Goal: Task Accomplishment & Management: Use online tool/utility

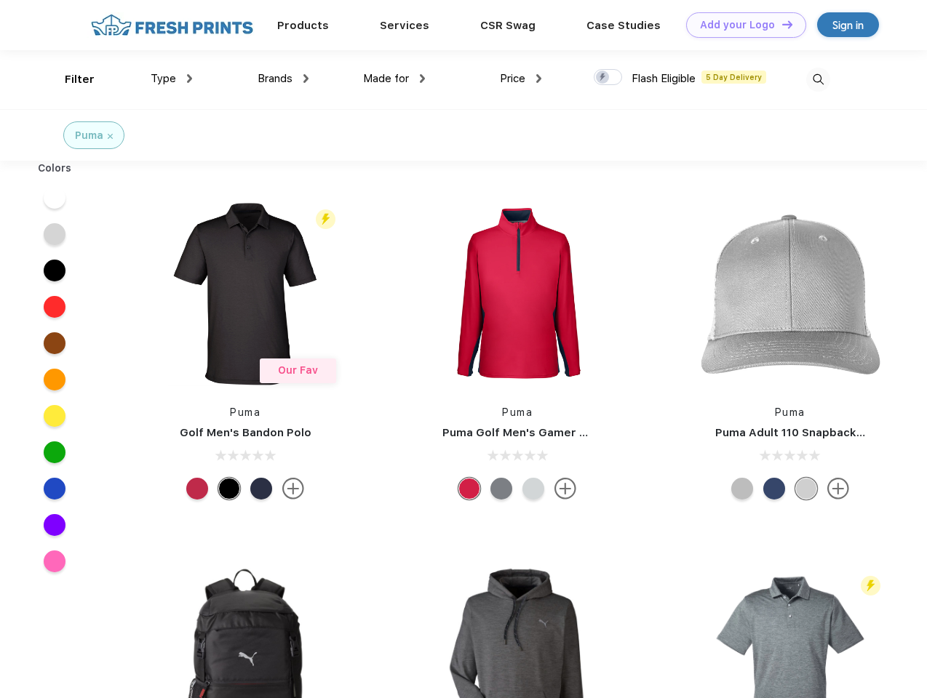
click at [741, 25] on link "Add your Logo Design Tool" at bounding box center [746, 24] width 120 height 25
click at [0, 0] on div "Design Tool" at bounding box center [0, 0] width 0 height 0
click at [781, 24] on link "Add your Logo Design Tool" at bounding box center [746, 24] width 120 height 25
click at [70, 79] on div "Filter" at bounding box center [80, 79] width 30 height 17
click at [172, 79] on span "Type" at bounding box center [163, 78] width 25 height 13
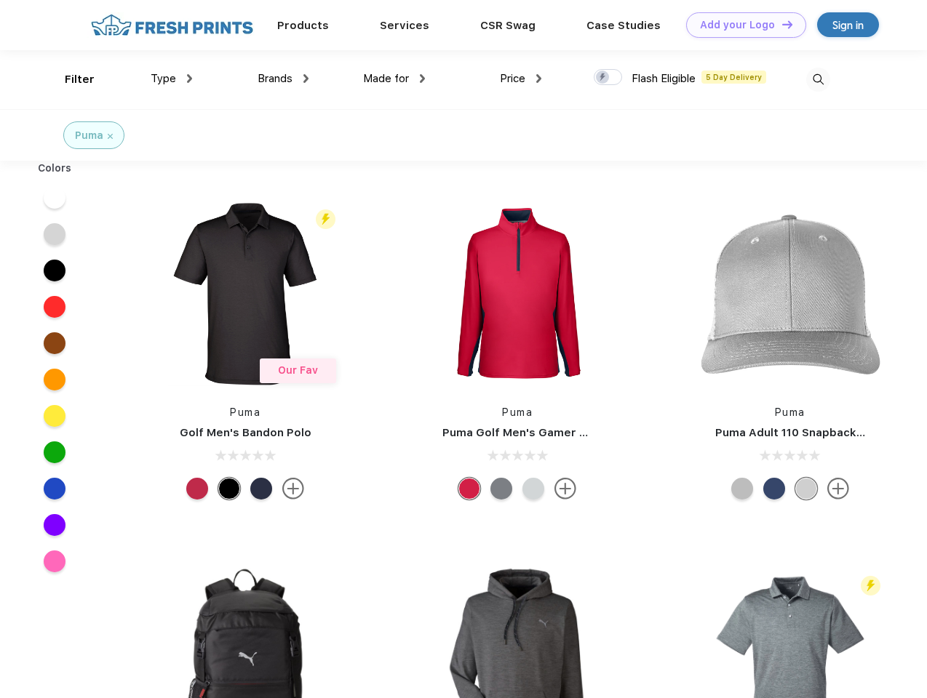
click at [283, 79] on span "Brands" at bounding box center [275, 78] width 35 height 13
click at [394, 79] on span "Made for" at bounding box center [386, 78] width 46 height 13
click at [521, 79] on span "Price" at bounding box center [512, 78] width 25 height 13
click at [608, 78] on div at bounding box center [608, 77] width 28 height 16
click at [603, 78] on input "checkbox" at bounding box center [598, 72] width 9 height 9
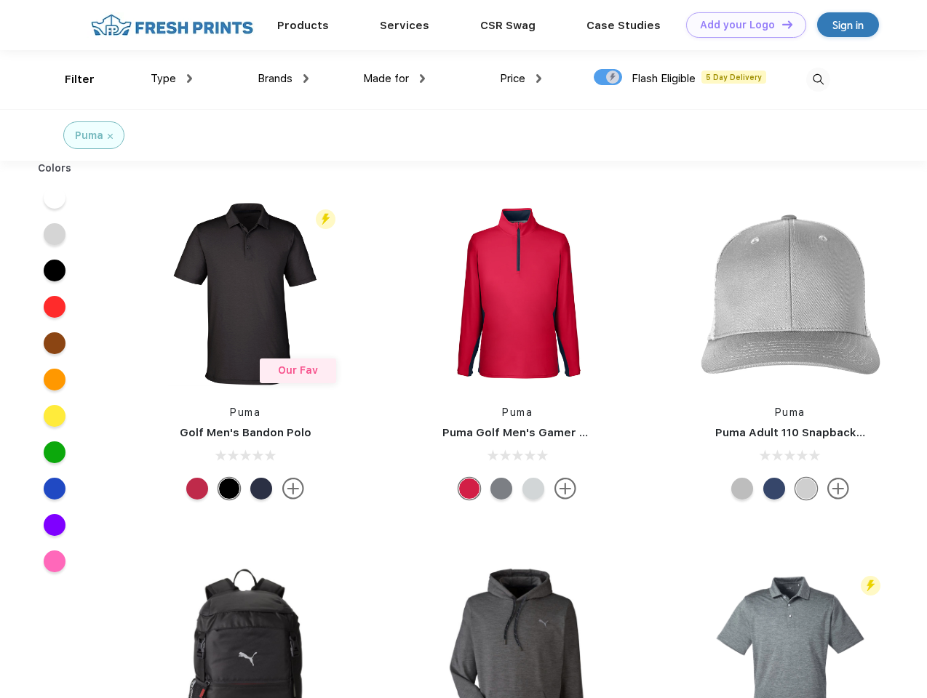
click at [818, 79] on img at bounding box center [818, 80] width 24 height 24
